Goal: Obtain resource: Download file/media

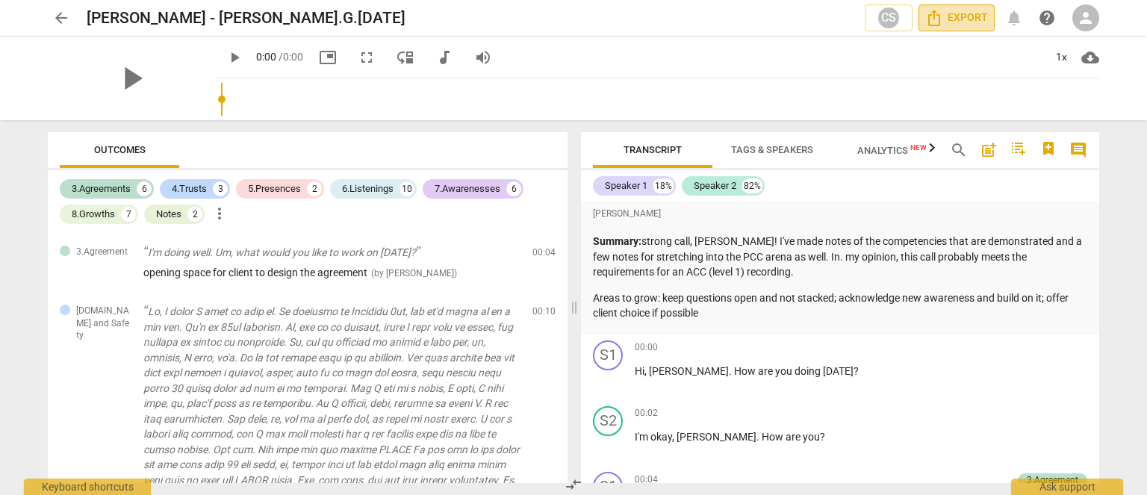
click at [947, 22] on span "Export" at bounding box center [956, 18] width 63 height 18
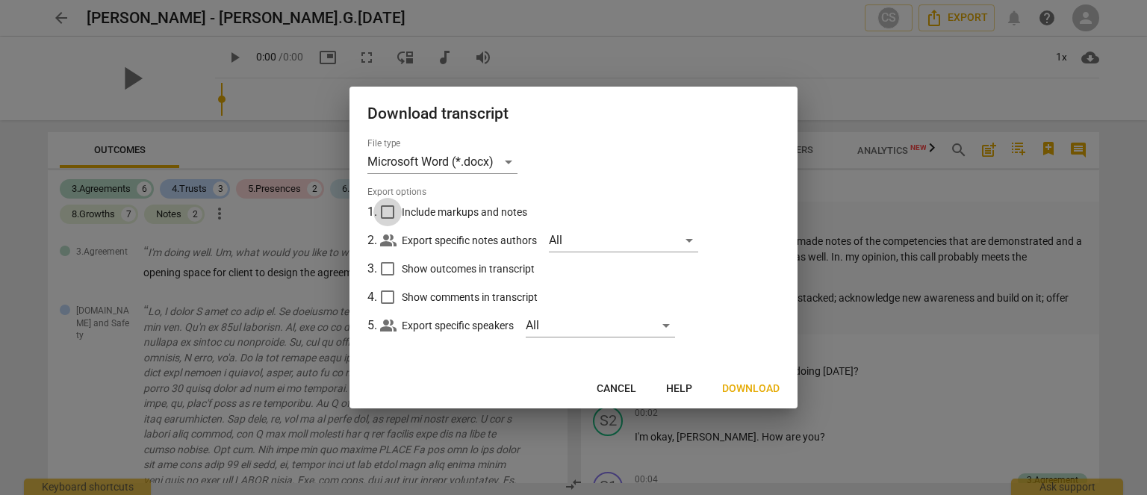
click at [385, 210] on input "Include markups and notes" at bounding box center [387, 212] width 28 height 28
checkbox input "true"
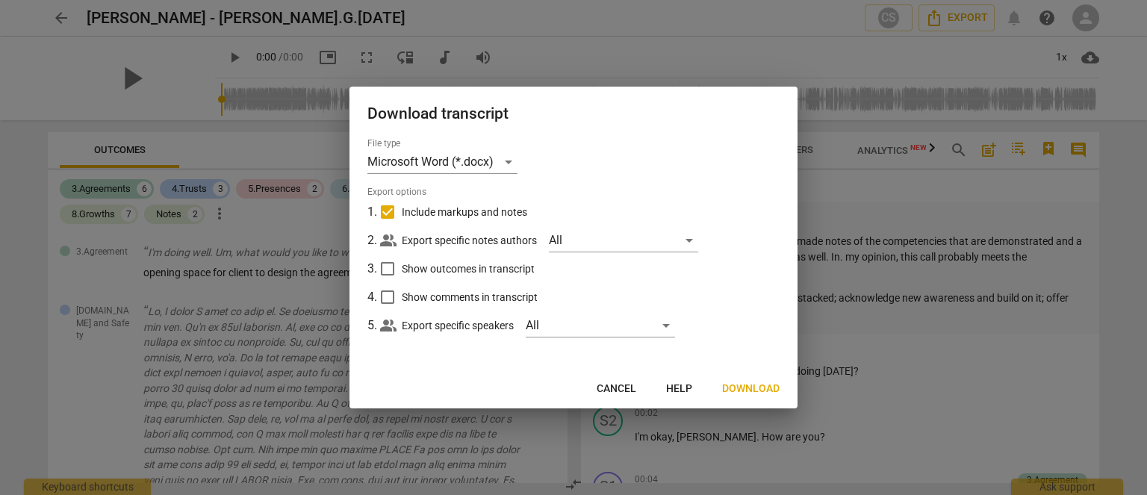
click at [385, 272] on input "Show outcomes in transcript" at bounding box center [387, 269] width 28 height 28
checkbox input "true"
click at [382, 297] on input "Show comments in transcript" at bounding box center [387, 297] width 28 height 28
checkbox input "true"
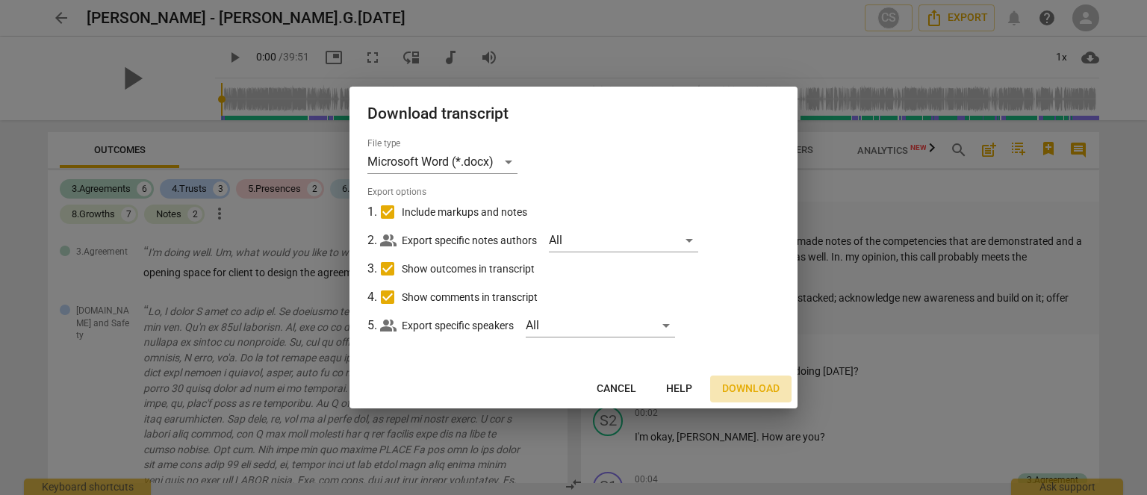
click at [745, 386] on span "Download" at bounding box center [750, 389] width 57 height 15
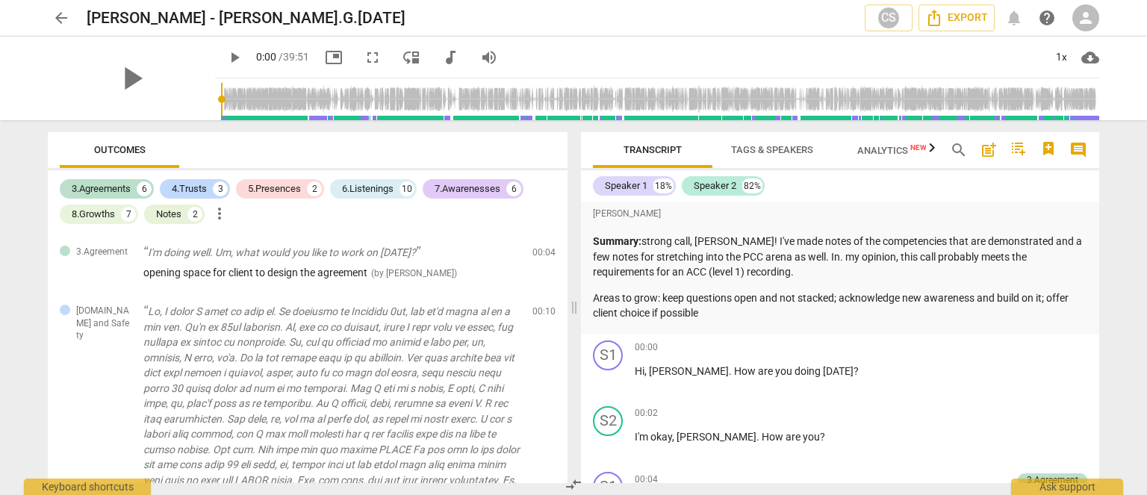
drag, startPoint x: 1098, startPoint y: 201, endPoint x: 1101, endPoint y: 212, distance: 11.8
click at [1101, 212] on div "Transcript Tags & Speakers Analytics New search post_add comment Speaker 1 18% …" at bounding box center [843, 307] width 536 height 375
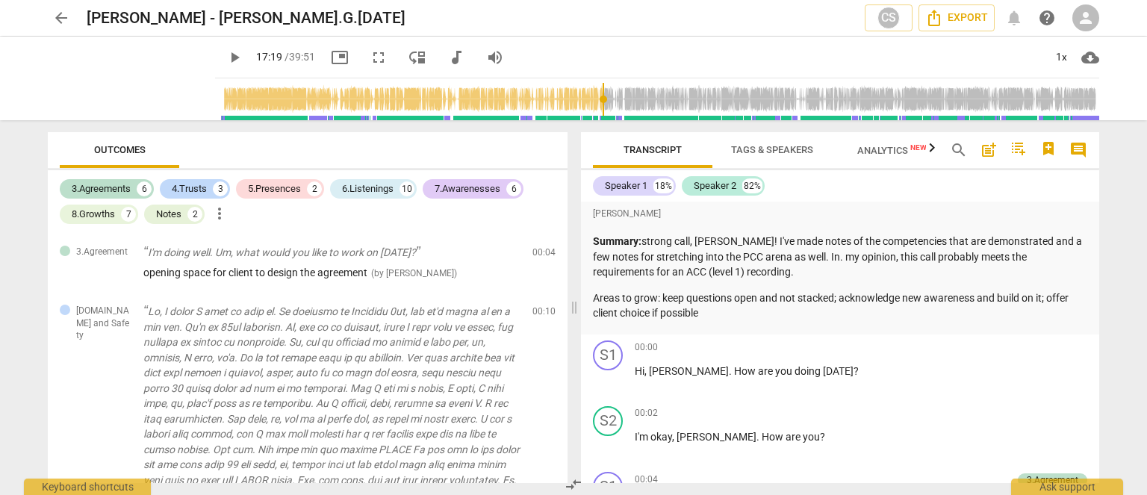
click at [591, 119] on input "range" at bounding box center [660, 99] width 878 height 48
drag, startPoint x: 591, startPoint y: 115, endPoint x: 687, endPoint y: 116, distance: 95.6
click at [687, 116] on input "range" at bounding box center [660, 99] width 878 height 48
click at [226, 59] on span "play_arrow" at bounding box center [235, 58] width 18 height 18
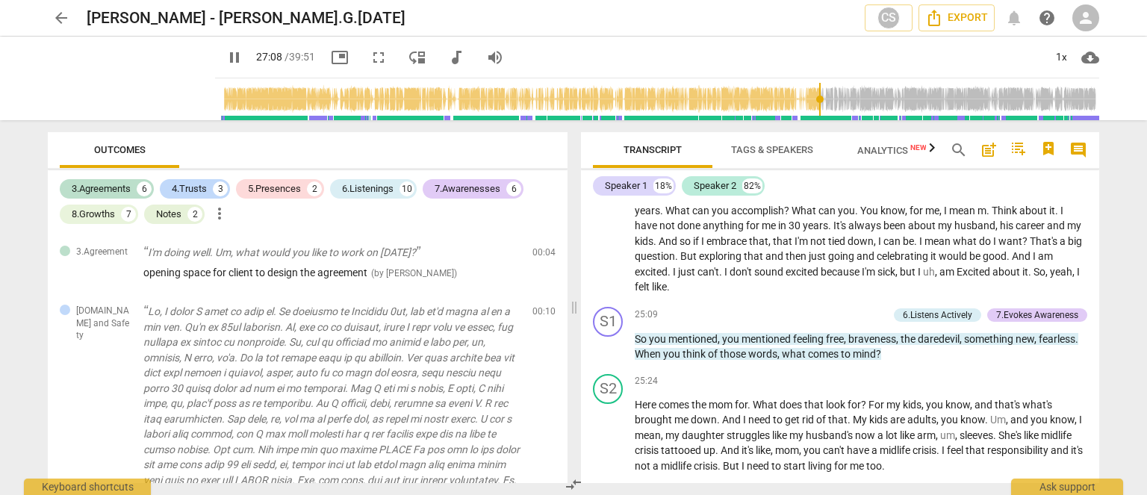
scroll to position [5960, 0]
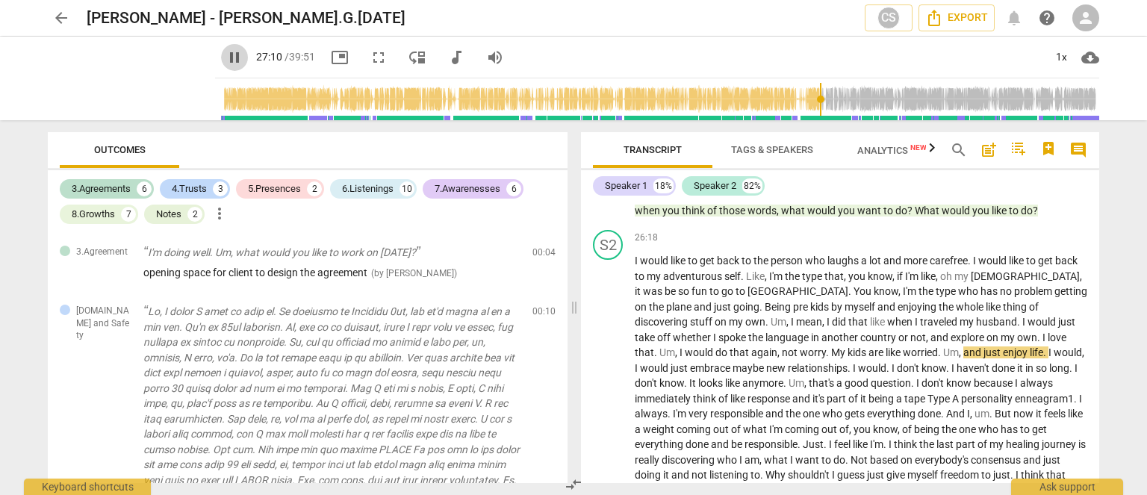
click at [226, 57] on span "pause" at bounding box center [235, 58] width 18 height 18
type input "1631"
click at [107, 217] on div "8.Growths" at bounding box center [93, 214] width 43 height 15
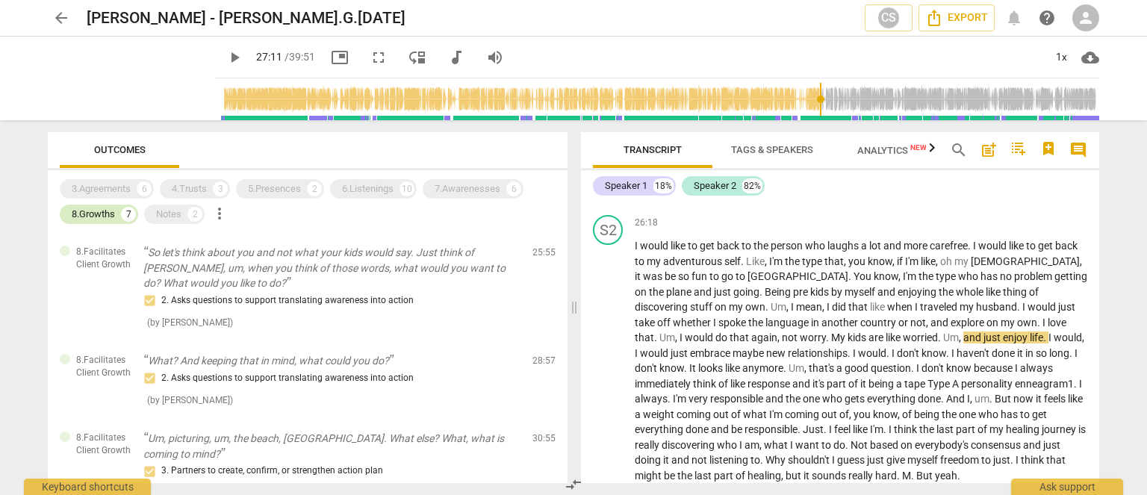
scroll to position [5945, 0]
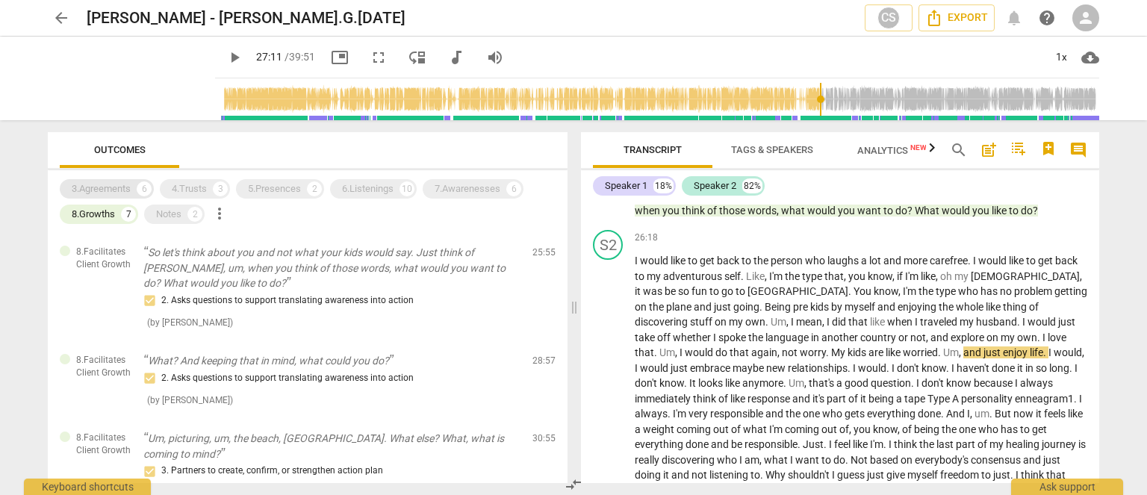
click at [108, 192] on div "3.Agreements" at bounding box center [101, 188] width 59 height 15
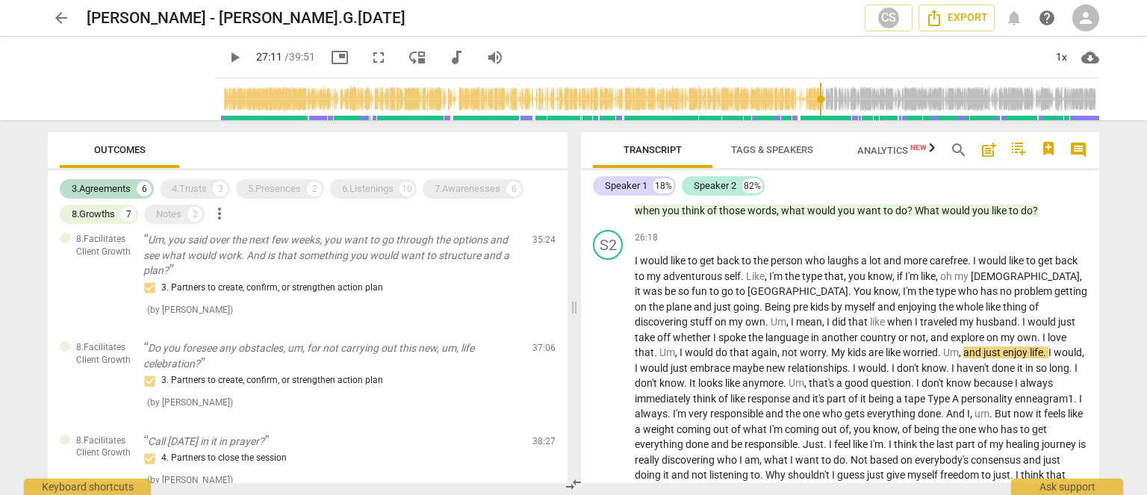
scroll to position [0, 0]
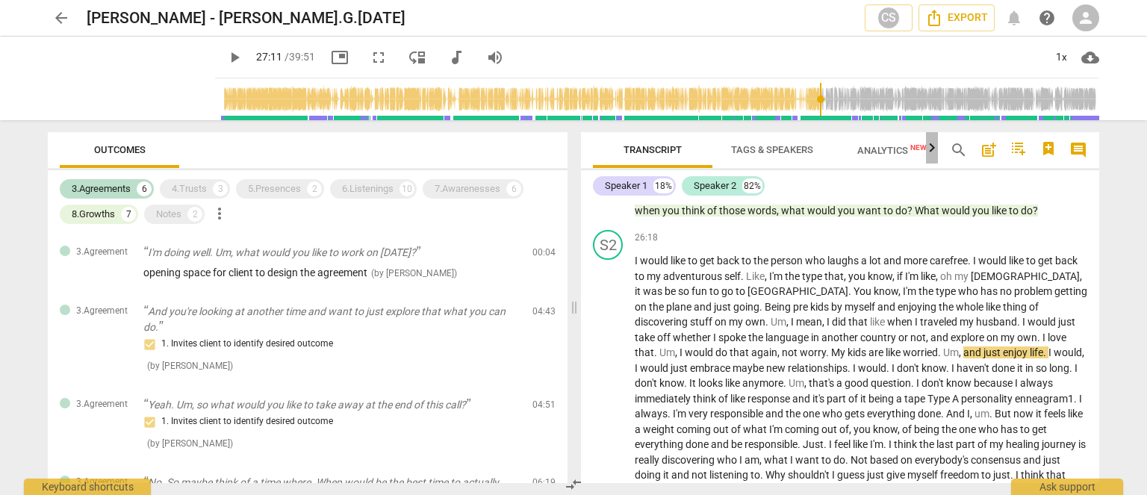
click at [929, 147] on icon "button" at bounding box center [932, 148] width 18 height 18
click at [871, 149] on span "Analytics New" at bounding box center [867, 150] width 69 height 11
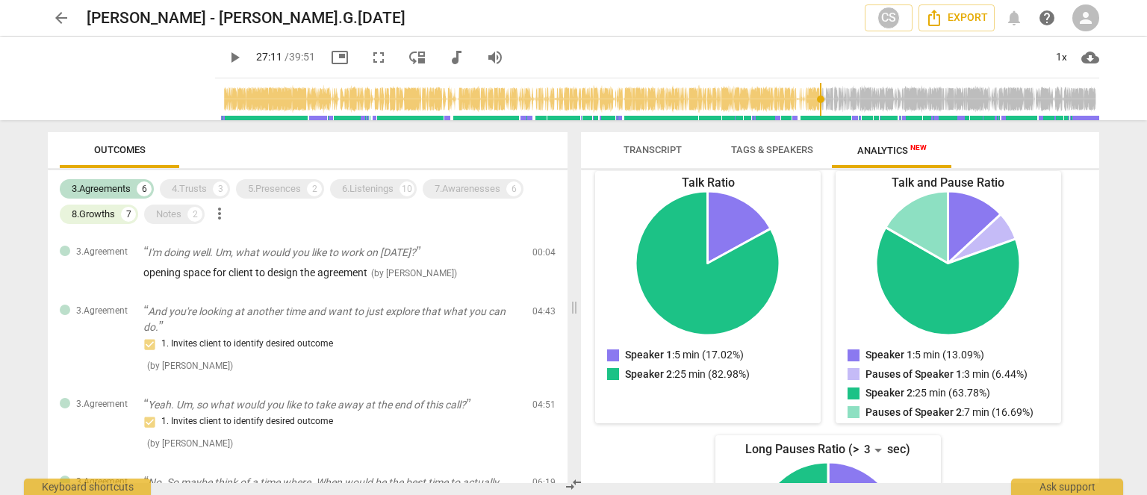
scroll to position [0, 0]
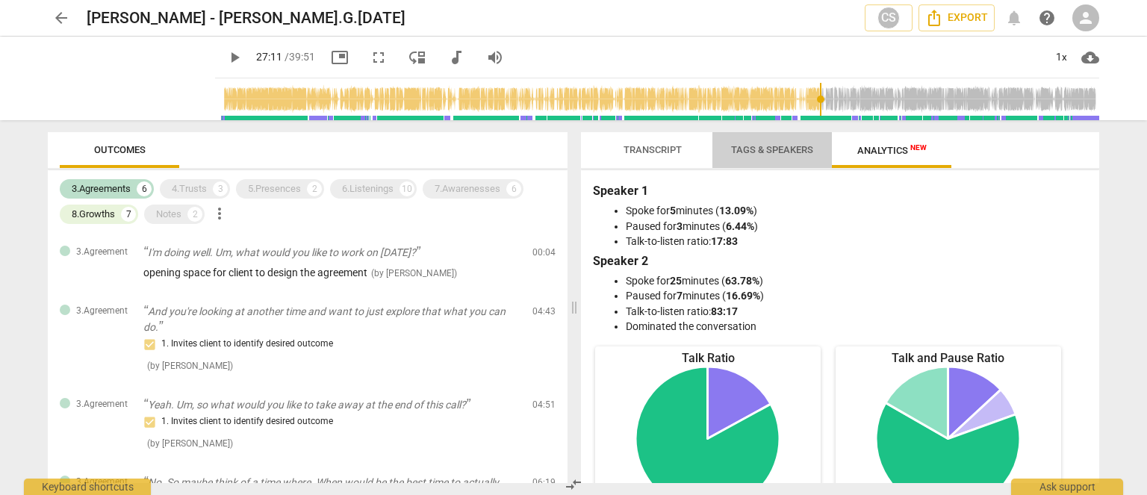
click at [768, 149] on span "Tags & Speakers" at bounding box center [772, 149] width 82 height 11
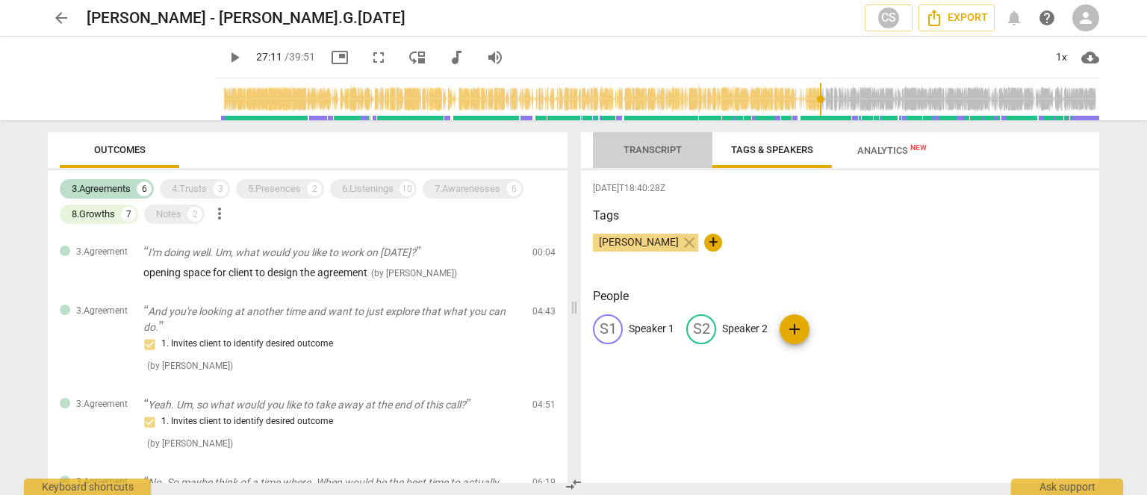
click at [648, 149] on span "Transcript" at bounding box center [653, 149] width 58 height 11
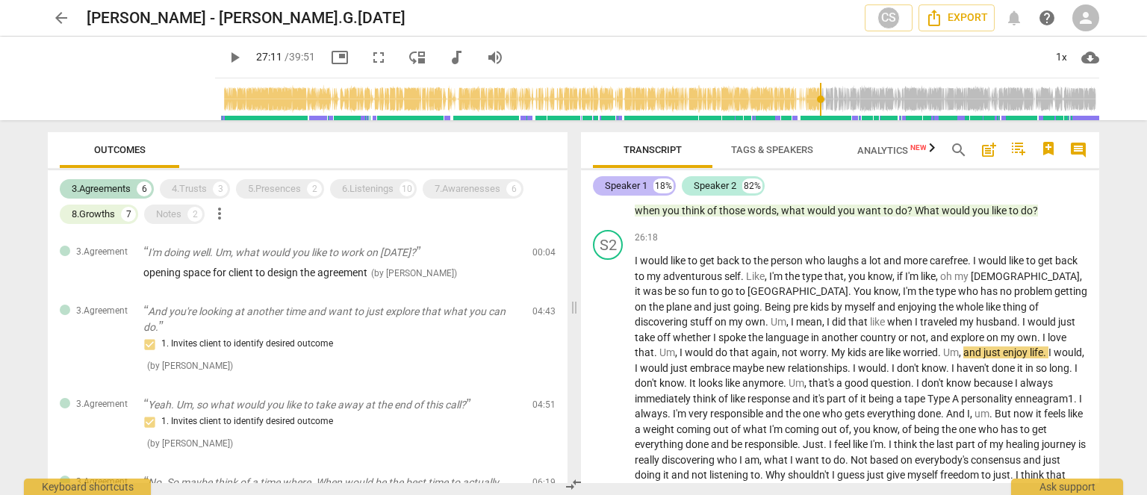
click at [612, 190] on div "Speaker 1" at bounding box center [626, 185] width 43 height 15
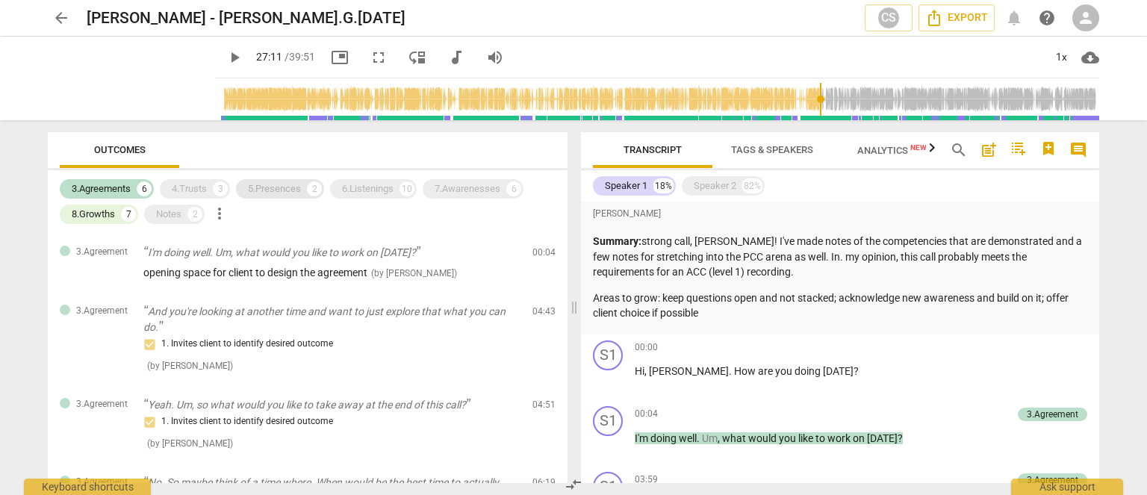
click at [296, 196] on div "5.Presences" at bounding box center [274, 188] width 53 height 15
click at [192, 187] on div "4.Trusts" at bounding box center [189, 188] width 35 height 15
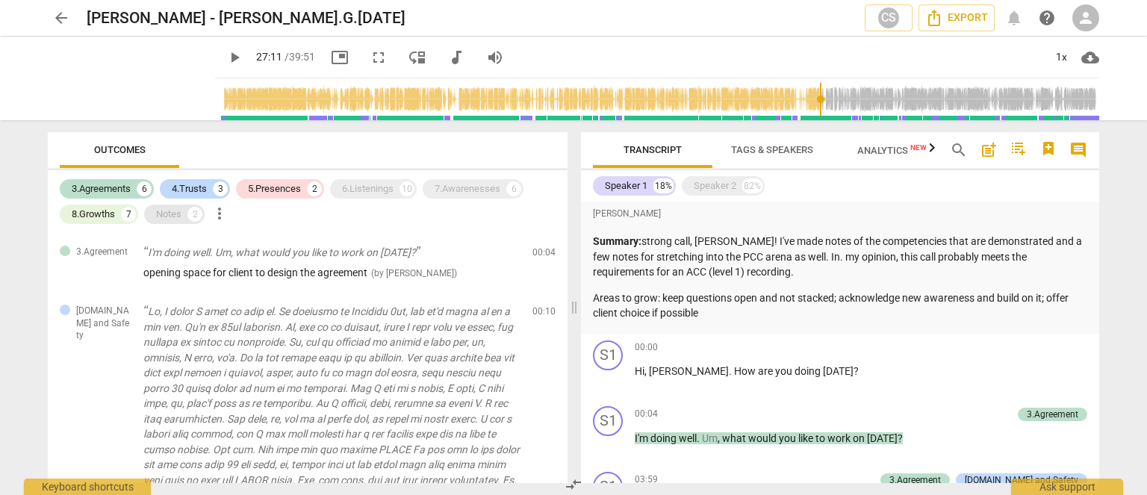
click at [180, 208] on div "Notes" at bounding box center [168, 214] width 25 height 15
click at [376, 192] on div "6.Listenings" at bounding box center [368, 188] width 52 height 15
click at [474, 190] on div "7.Awarenesses" at bounding box center [468, 188] width 66 height 15
click at [184, 217] on div "Notes 2" at bounding box center [174, 214] width 60 height 19
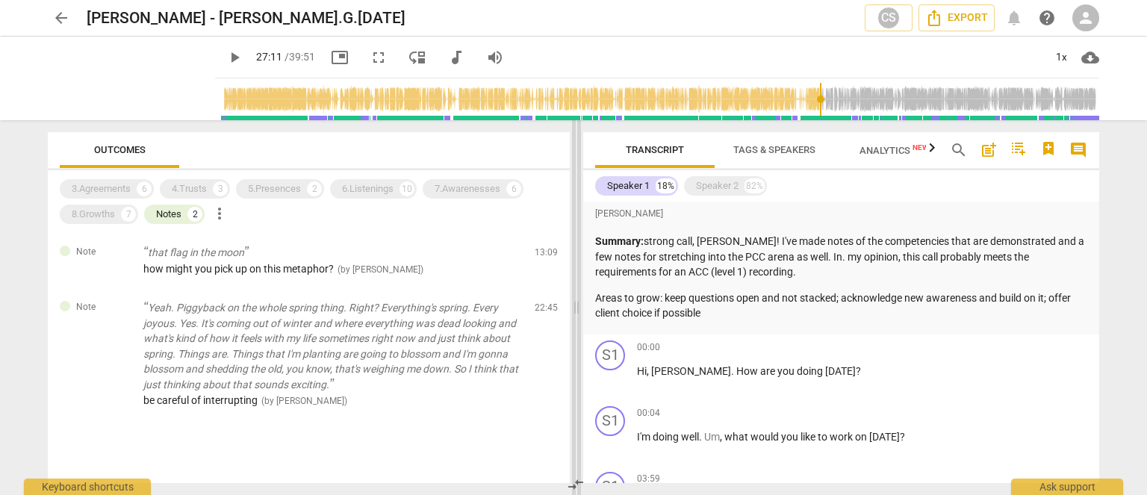
drag, startPoint x: 571, startPoint y: 302, endPoint x: 572, endPoint y: 337, distance: 34.4
click at [572, 337] on span at bounding box center [576, 307] width 9 height 375
click at [511, 386] on p "Yeah. Piggyback on the whole spring thing. Right? Everything's spring. Every jo…" at bounding box center [332, 346] width 378 height 92
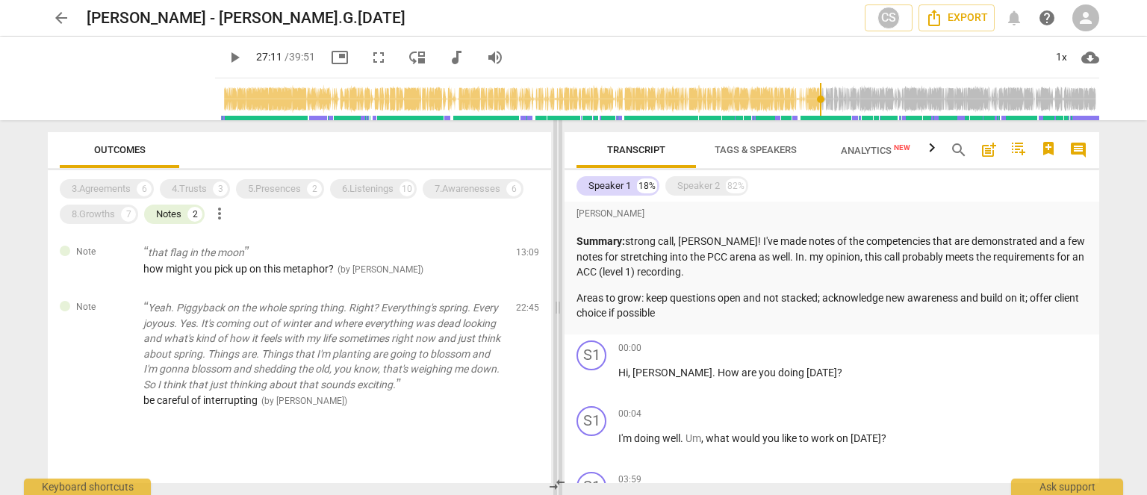
drag, startPoint x: 415, startPoint y: 307, endPoint x: 556, endPoint y: 322, distance: 141.2
click at [556, 322] on span at bounding box center [557, 307] width 9 height 375
